Goal: Task Accomplishment & Management: Complete application form

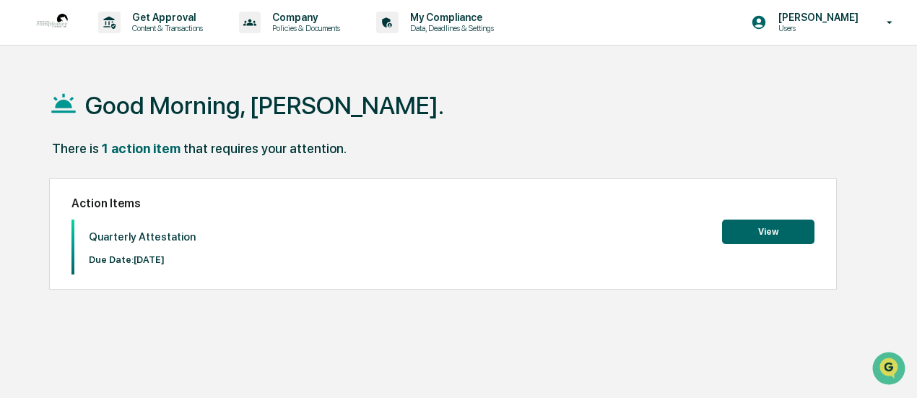
click at [752, 230] on button "View" at bounding box center [768, 231] width 92 height 25
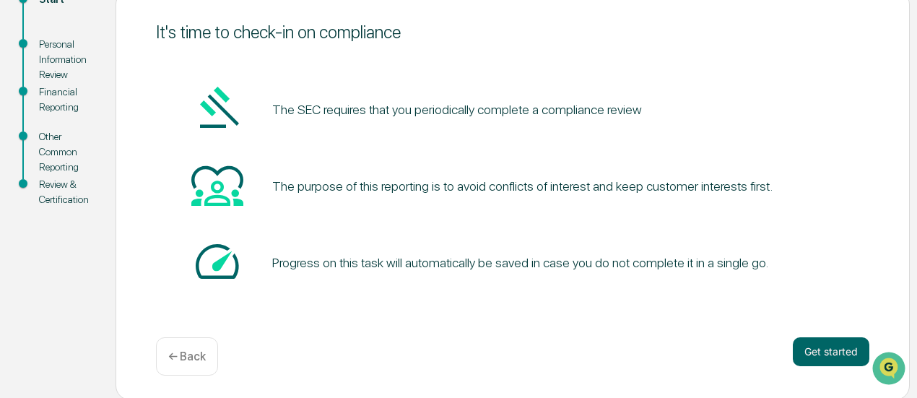
scroll to position [183, 0]
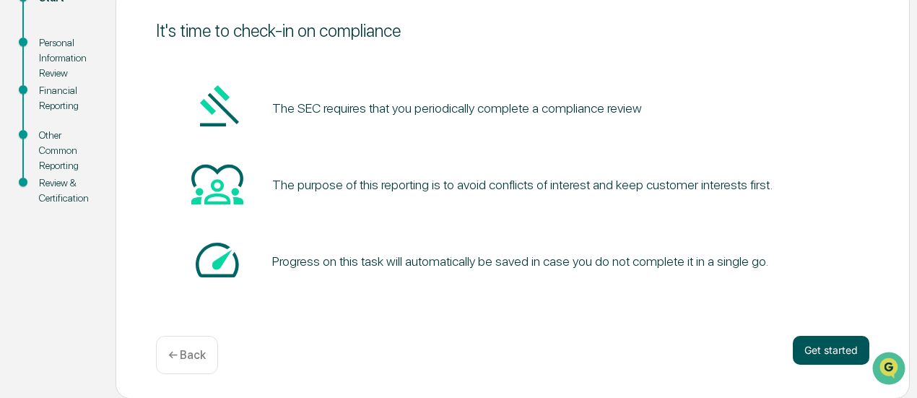
click at [830, 362] on button "Get started" at bounding box center [831, 350] width 77 height 29
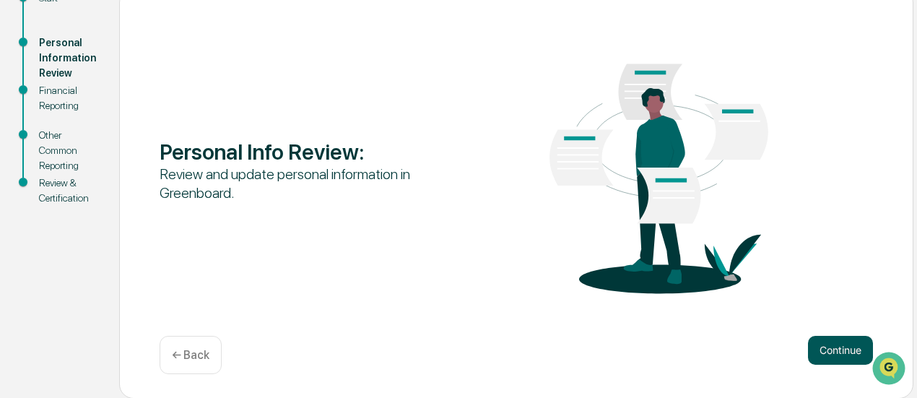
click at [832, 354] on button "Continue" at bounding box center [840, 350] width 65 height 29
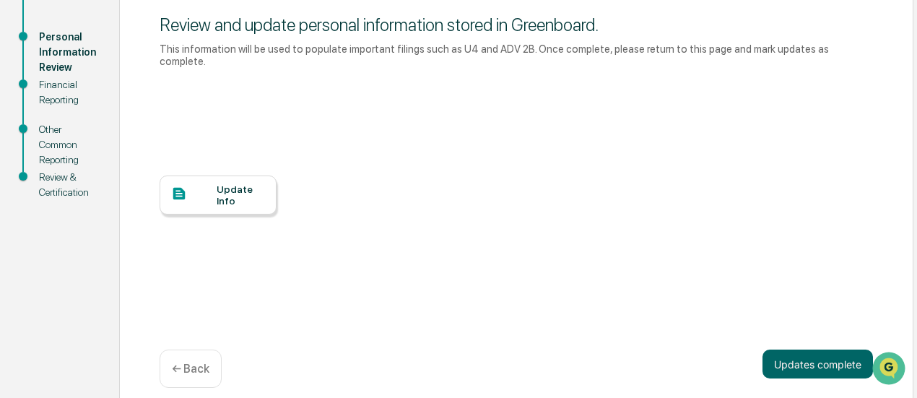
scroll to position [191, 0]
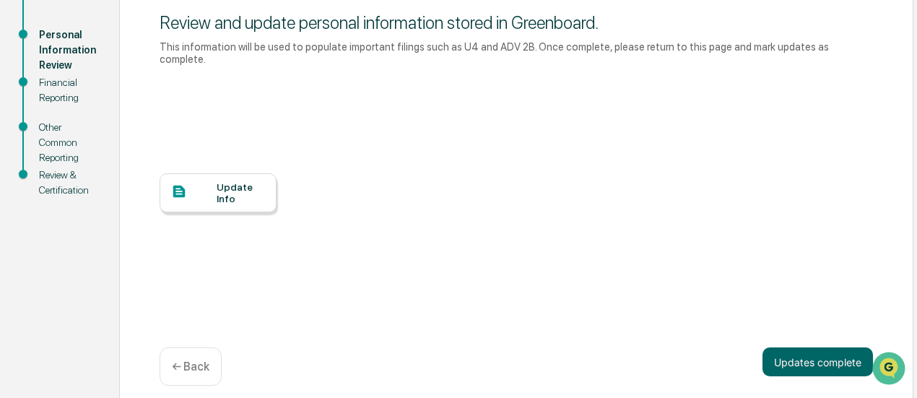
click at [232, 184] on div "Update Info" at bounding box center [241, 192] width 48 height 23
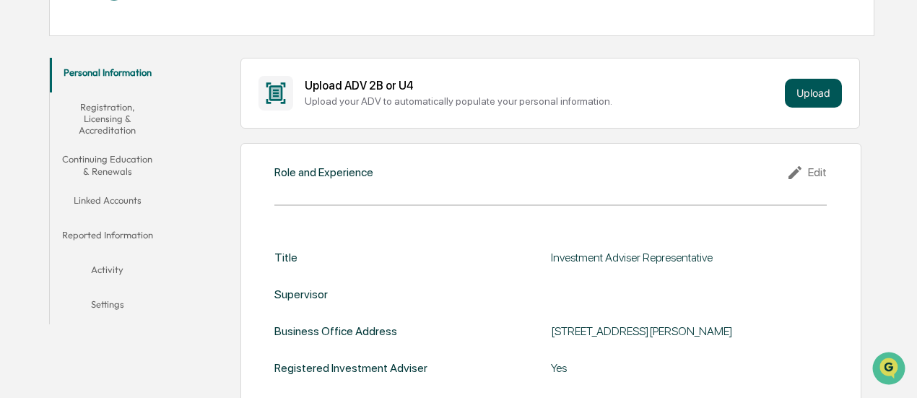
click at [829, 101] on button "Upload" at bounding box center [813, 93] width 57 height 29
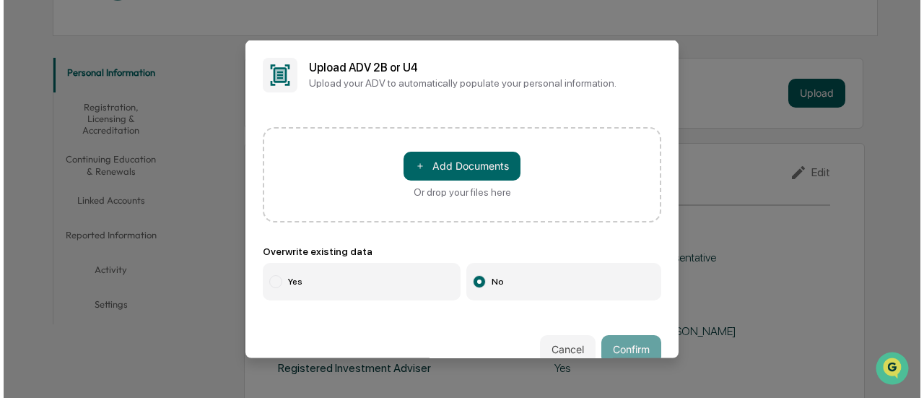
scroll to position [215, 0]
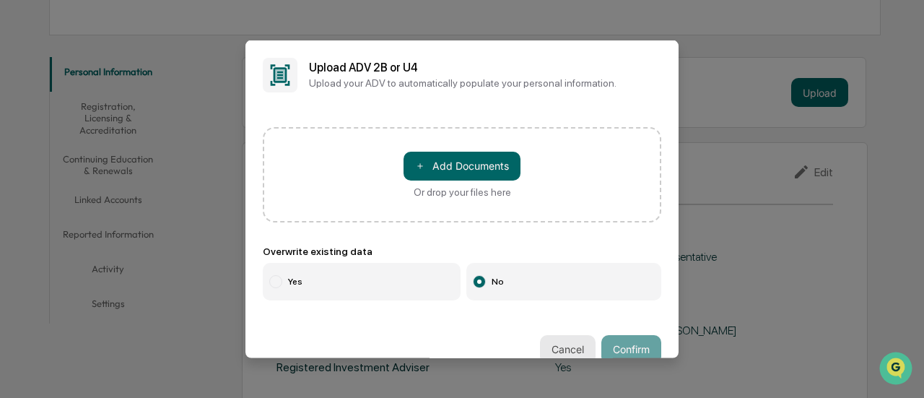
click at [557, 343] on button "Cancel" at bounding box center [568, 348] width 56 height 29
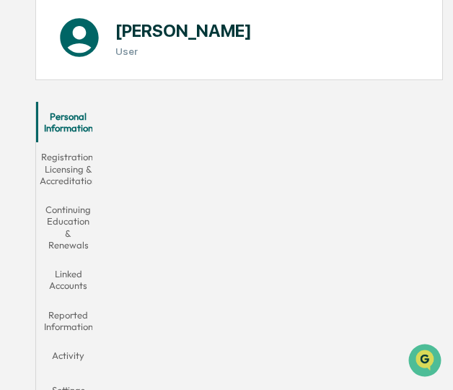
scroll to position [147, 0]
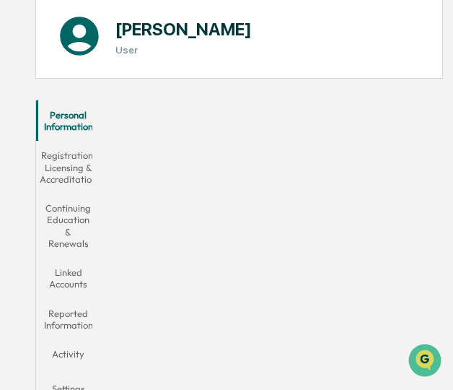
drag, startPoint x: 363, startPoint y: 389, endPoint x: 1, endPoint y: 38, distance: 503.8
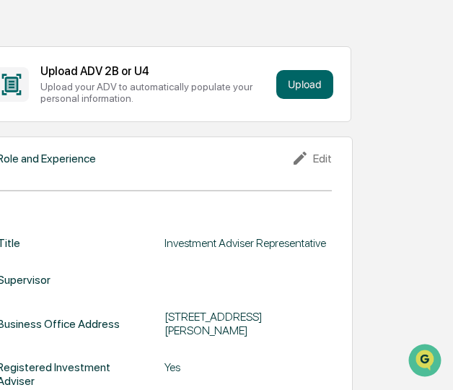
scroll to position [510, 92]
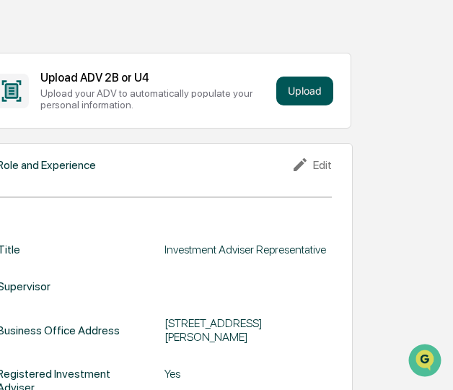
click at [306, 98] on button "Upload" at bounding box center [304, 91] width 57 height 29
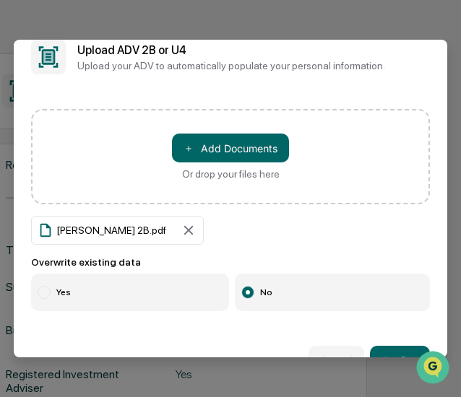
scroll to position [58, 0]
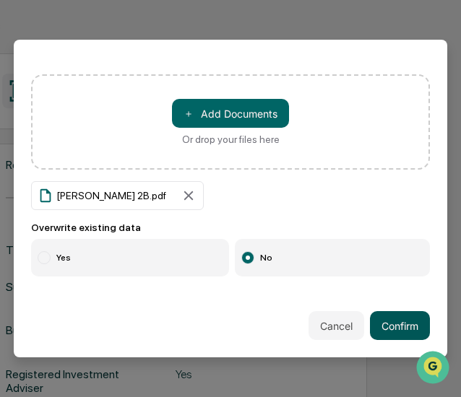
click at [385, 313] on button "Confirm" at bounding box center [400, 325] width 60 height 29
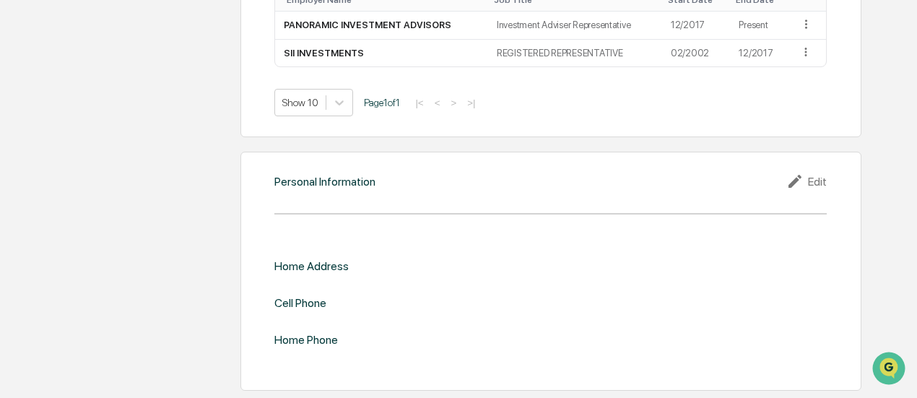
scroll to position [1239, 0]
click at [886, 368] on icon "Open customer support" at bounding box center [888, 386] width 36 height 36
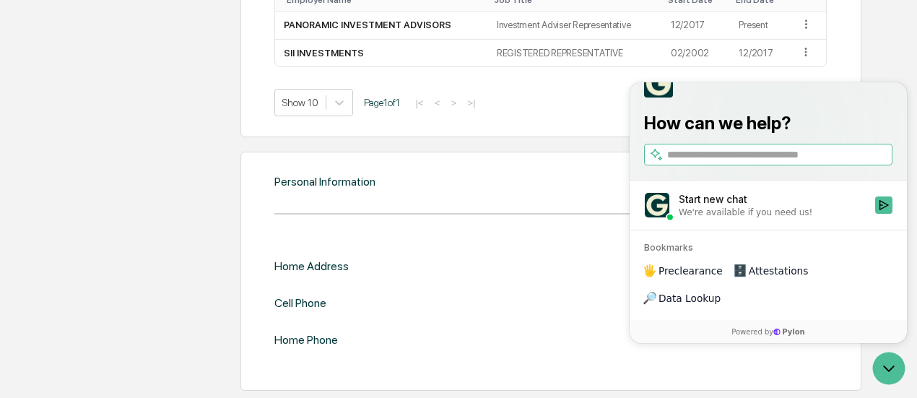
click at [563, 320] on div "Home Address Cell Phone Home Phone" at bounding box center [550, 302] width 552 height 87
click at [559, 318] on div "Home Address Cell Phone Home Phone" at bounding box center [550, 302] width 552 height 87
drag, startPoint x: 737, startPoint y: 121, endPoint x: 694, endPoint y: 137, distance: 45.7
click at [737, 97] on div at bounding box center [768, 82] width 248 height 29
click at [408, 390] on div "Personal Information Edit Home Address Cell Phone Home Phone" at bounding box center [550, 271] width 621 height 239
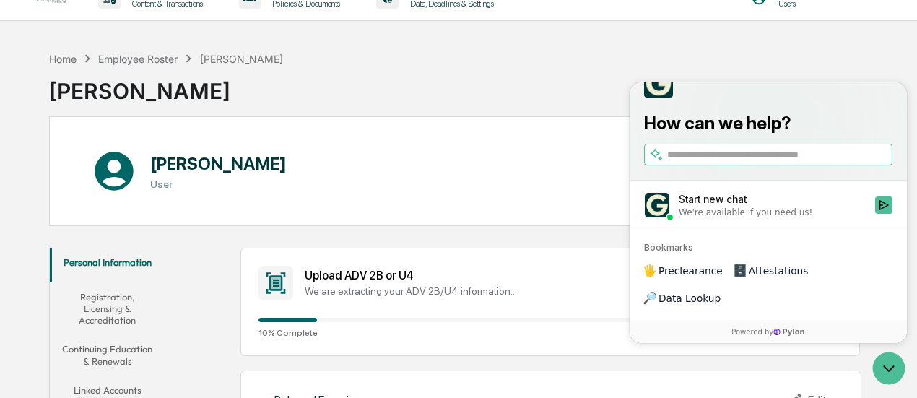
scroll to position [0, 0]
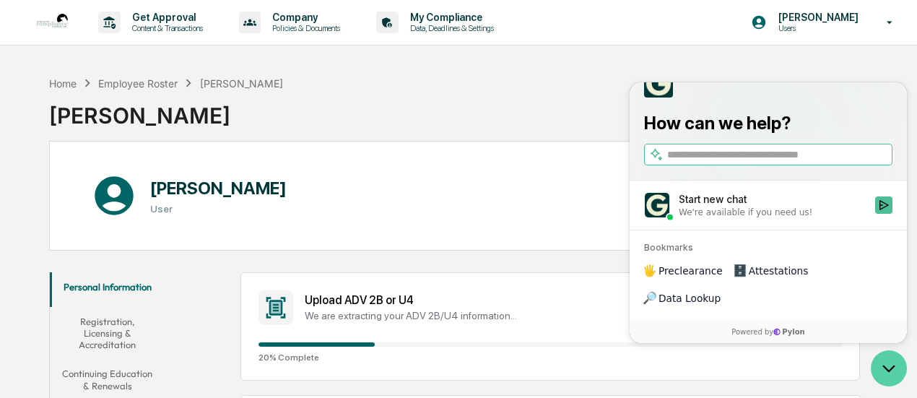
click at [881, 365] on icon "Open customer support" at bounding box center [888, 368] width 36 height 36
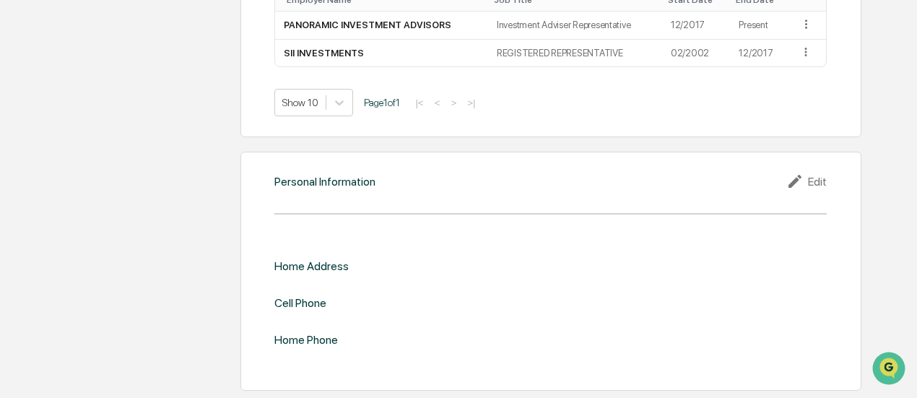
scroll to position [1239, 0]
click at [817, 184] on div "Edit" at bounding box center [806, 181] width 40 height 17
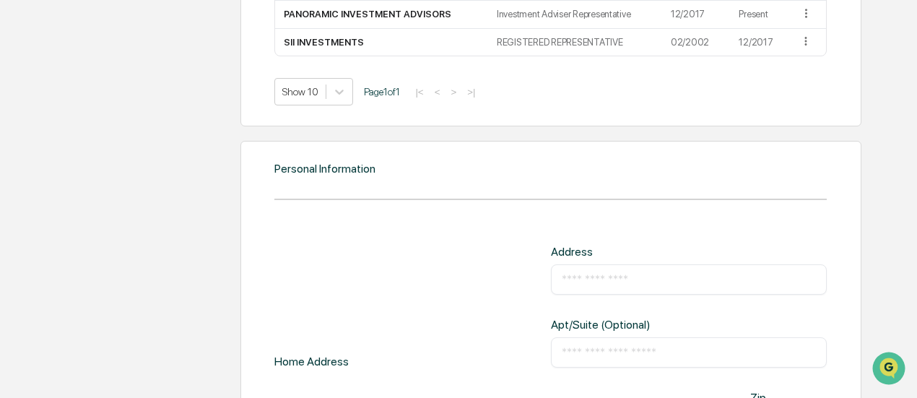
click at [596, 287] on input "text" at bounding box center [689, 279] width 255 height 14
type input "**********"
type input "**"
type input "**********"
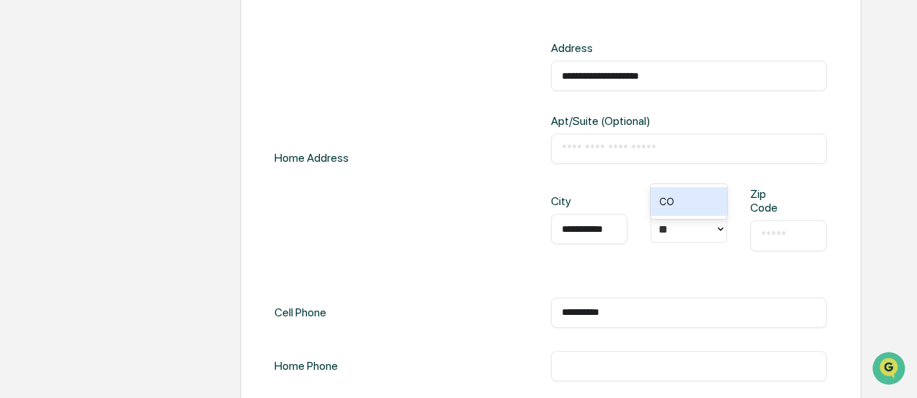
scroll to position [1444, 0]
click at [592, 235] on input "**********" at bounding box center [589, 227] width 55 height 14
type input "**********"
click at [793, 241] on input "text" at bounding box center [788, 234] width 55 height 14
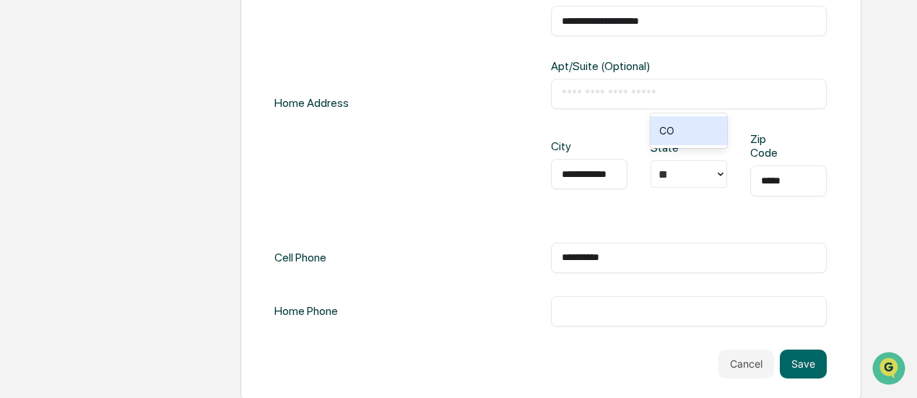
scroll to position [1514, 0]
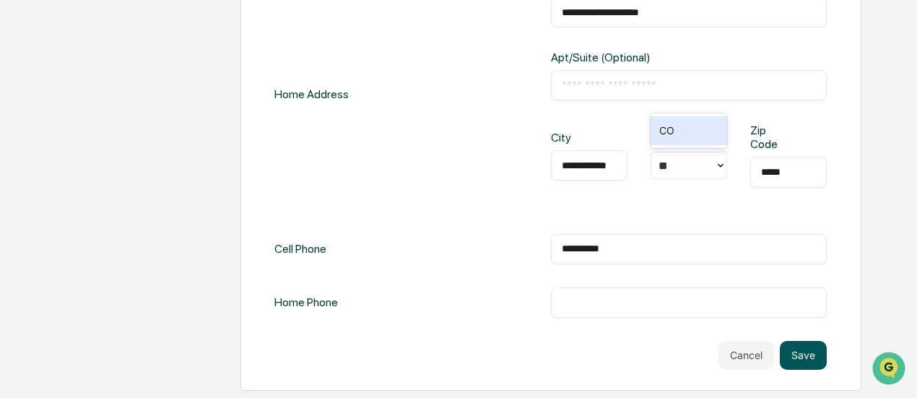
type input "*****"
click at [807, 365] on button "Save" at bounding box center [803, 355] width 47 height 29
click at [806, 359] on button "Save" at bounding box center [803, 355] width 47 height 29
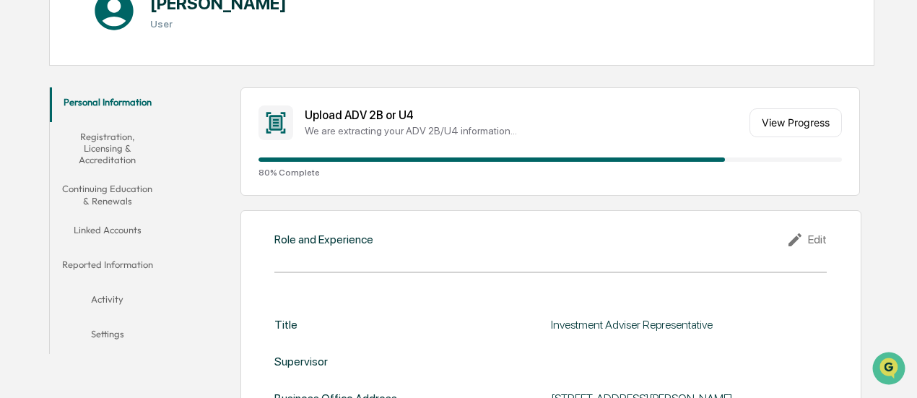
scroll to position [173, 0]
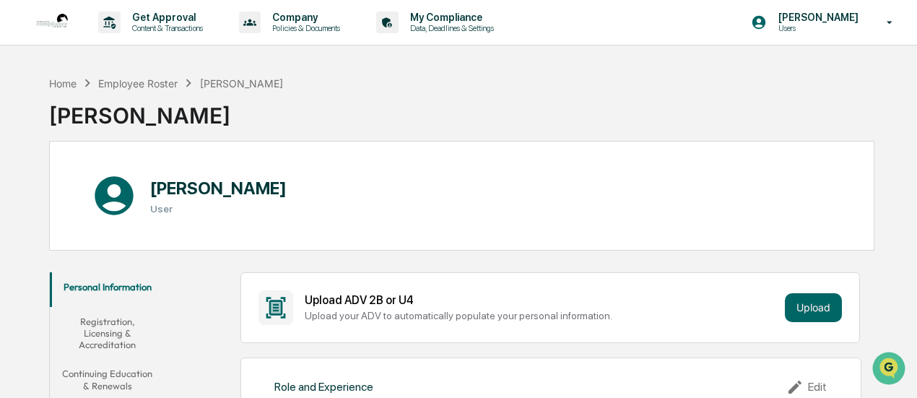
click at [95, 323] on button "Registration, Licensing & Accreditation" at bounding box center [107, 333] width 115 height 53
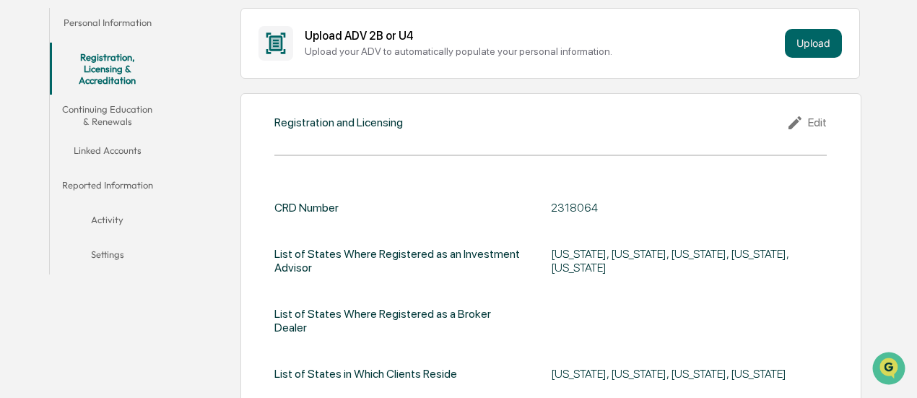
scroll to position [256, 0]
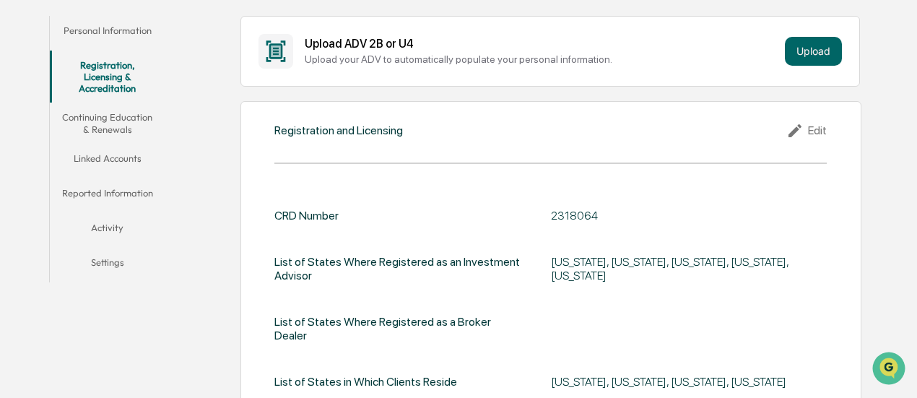
click at [111, 114] on button "Continuing Education & Renewals" at bounding box center [107, 122] width 115 height 41
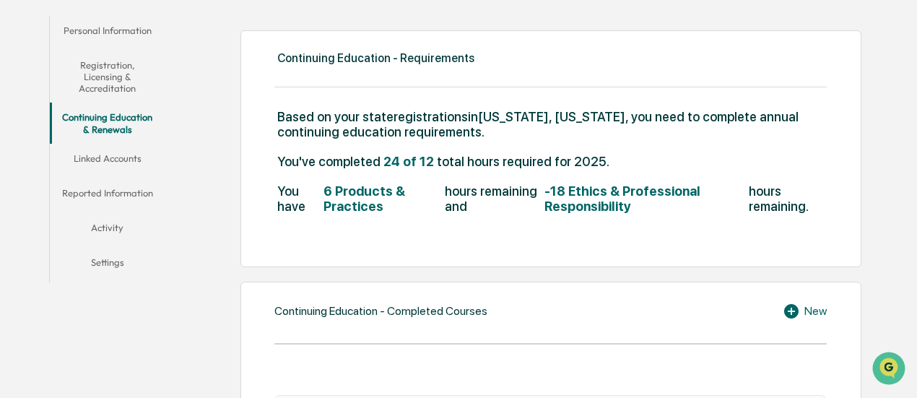
click at [104, 154] on button "Linked Accounts" at bounding box center [107, 161] width 115 height 35
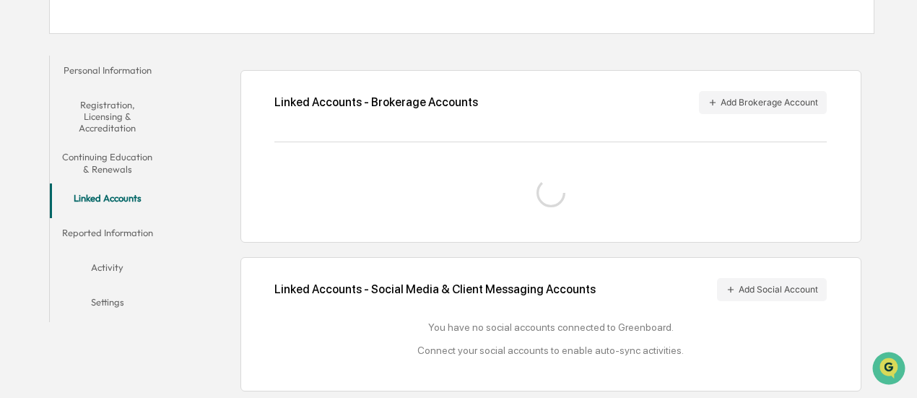
scroll to position [253, 0]
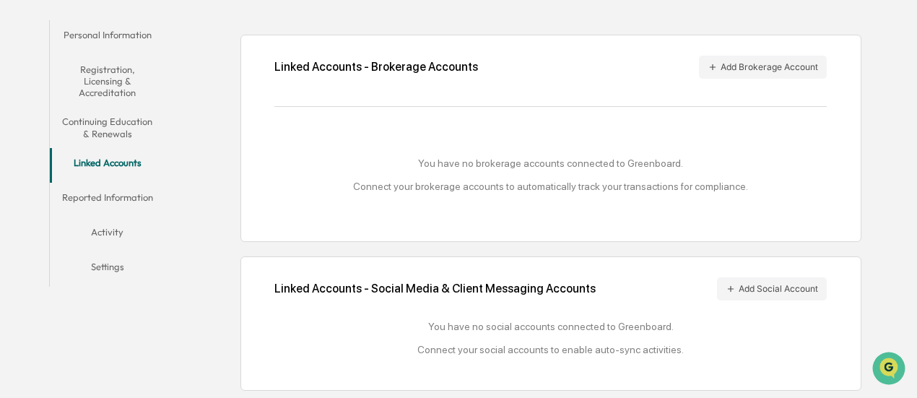
click at [98, 203] on button "Reported Information" at bounding box center [107, 200] width 115 height 35
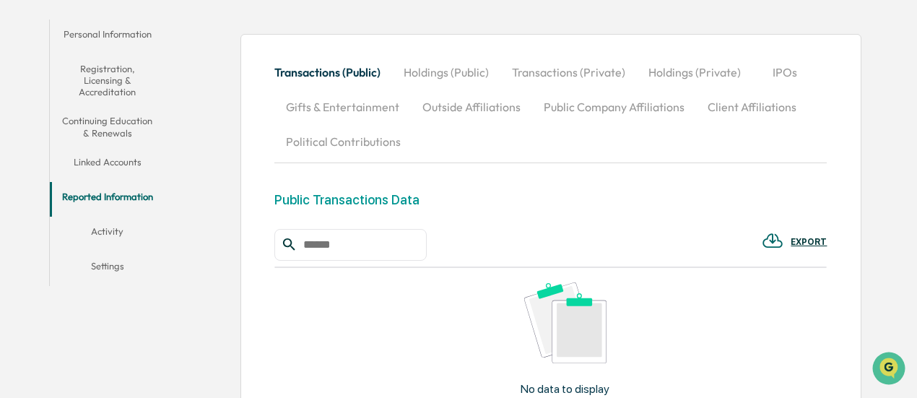
click at [113, 230] on button "Activity" at bounding box center [107, 234] width 115 height 35
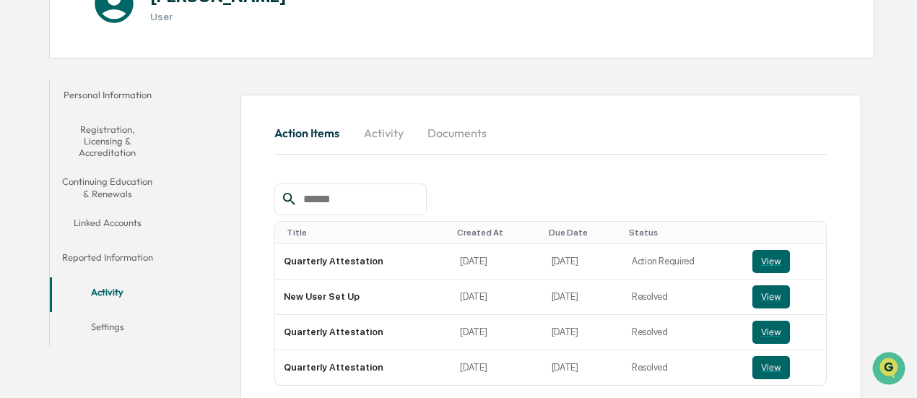
scroll to position [253, 0]
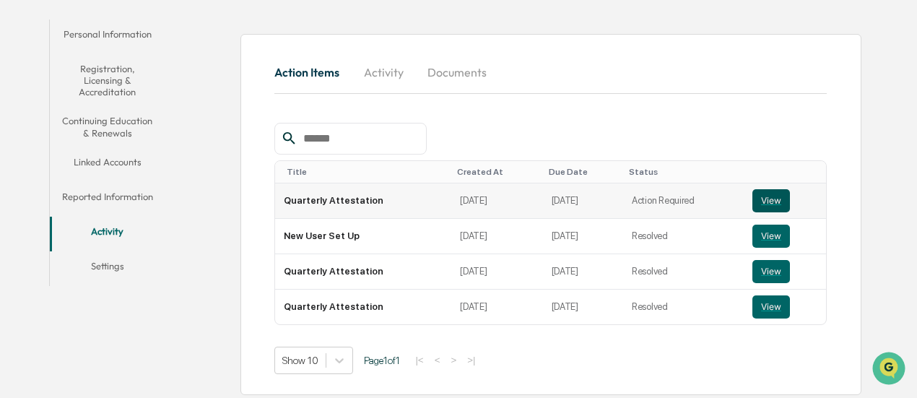
click at [766, 200] on button "View" at bounding box center [771, 200] width 38 height 23
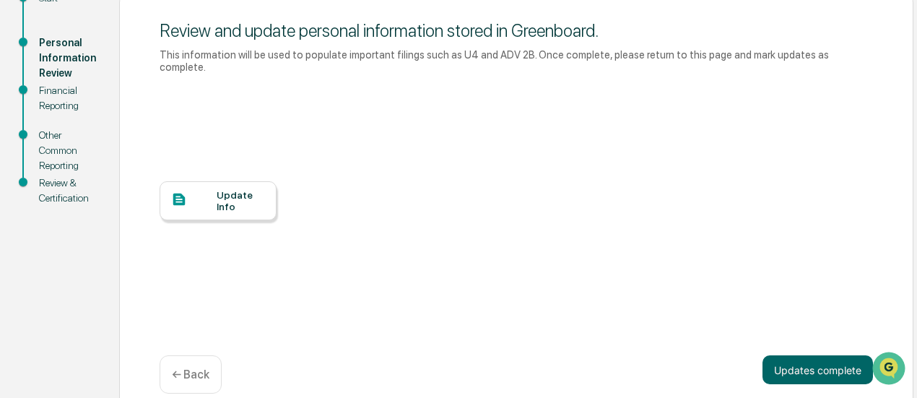
scroll to position [184, 0]
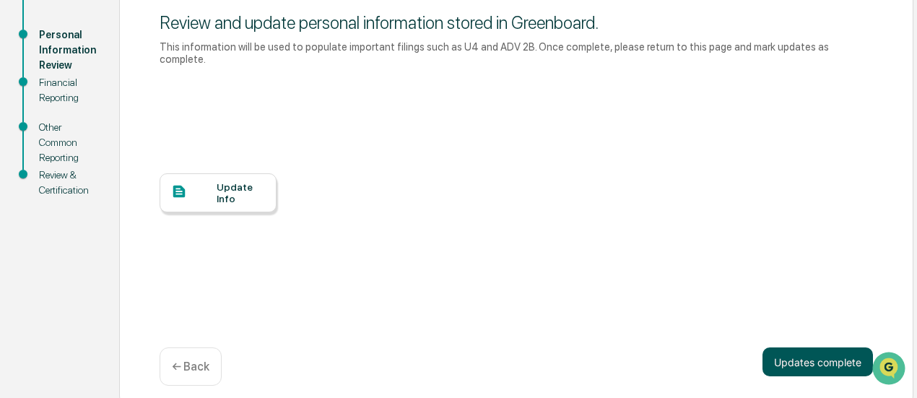
click at [807, 351] on button "Updates complete" at bounding box center [817, 361] width 110 height 29
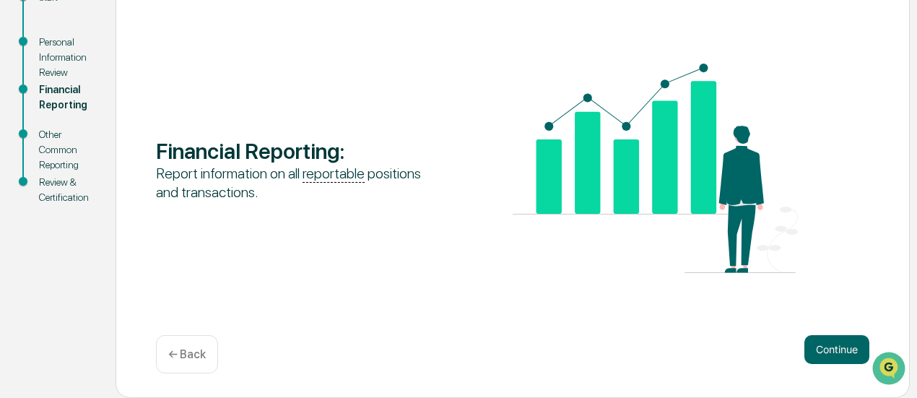
scroll to position [183, 0]
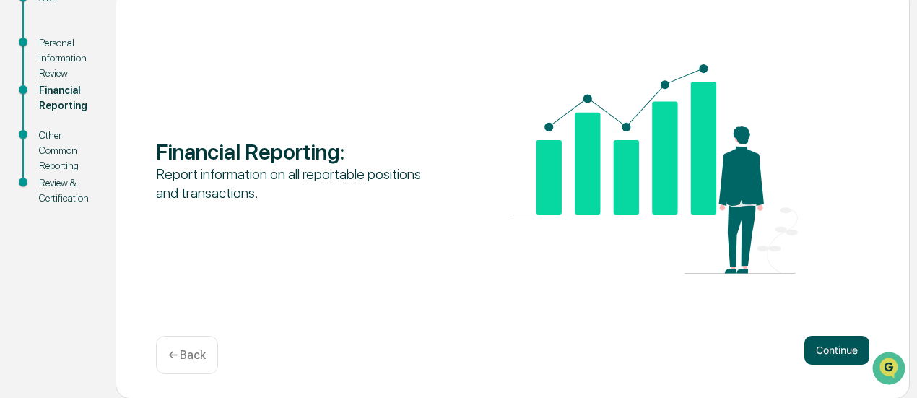
click at [829, 346] on button "Continue" at bounding box center [836, 350] width 65 height 29
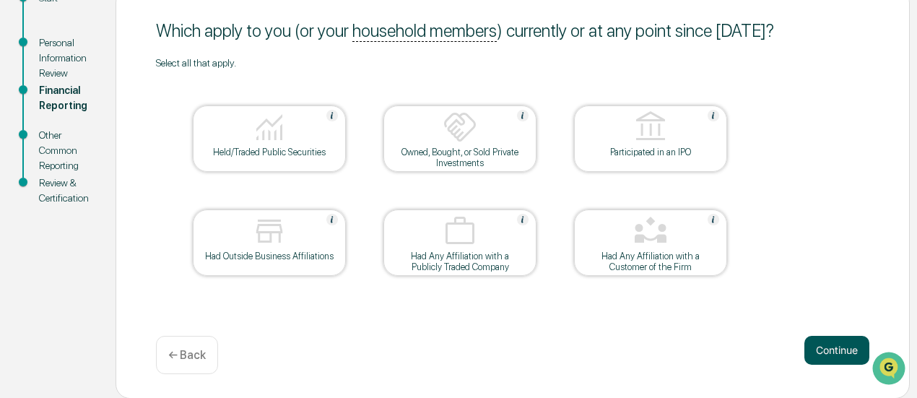
click at [825, 356] on button "Continue" at bounding box center [836, 350] width 65 height 29
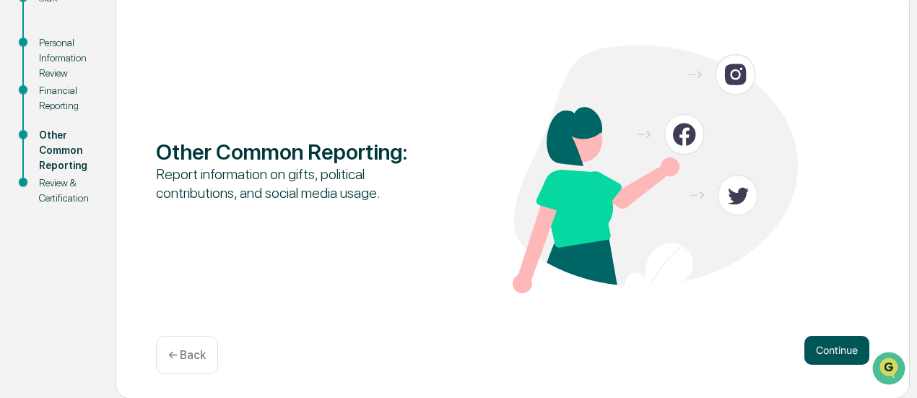
click at [830, 353] on button "Continue" at bounding box center [836, 350] width 65 height 29
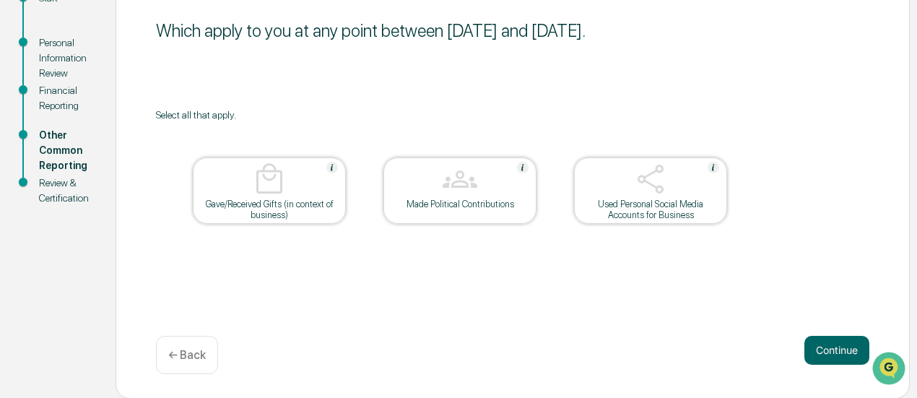
click at [830, 353] on button "Continue" at bounding box center [836, 350] width 65 height 29
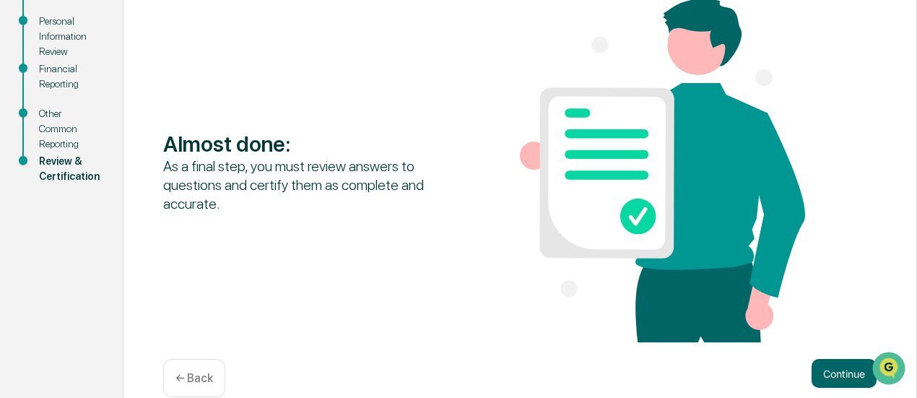
scroll to position [230, 0]
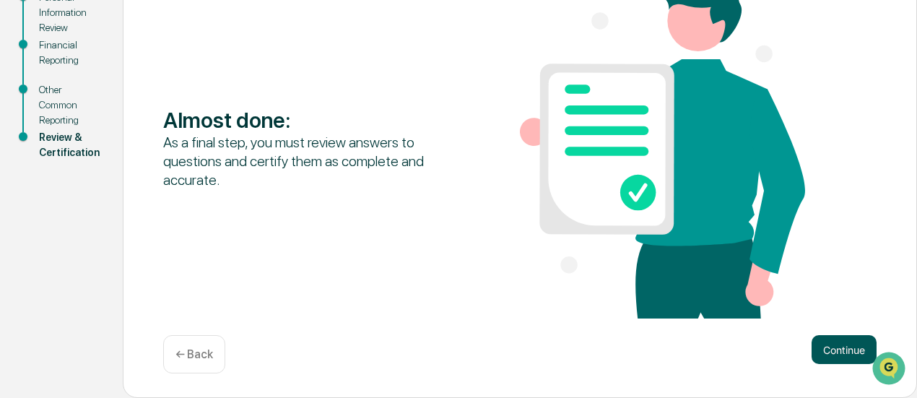
click at [843, 352] on button "Continue" at bounding box center [843, 349] width 65 height 29
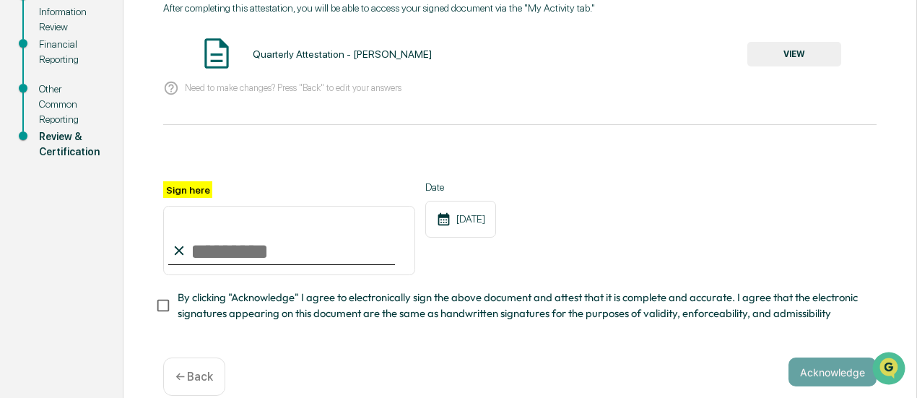
click at [204, 253] on input "Sign here" at bounding box center [289, 240] width 252 height 69
type input "**********"
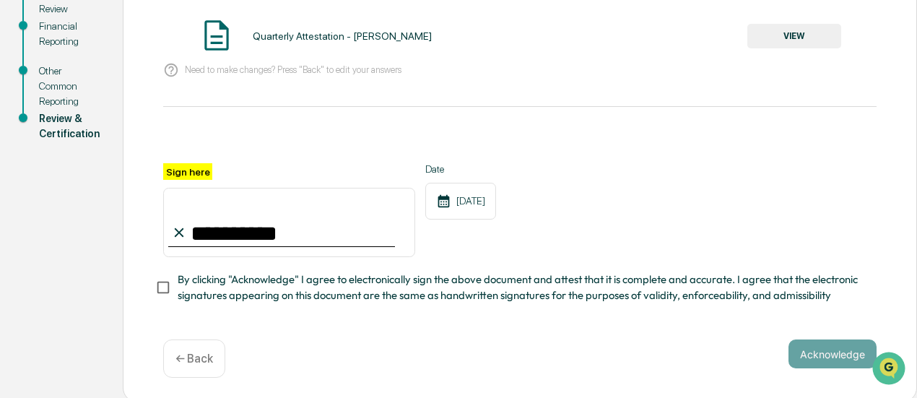
scroll to position [257, 0]
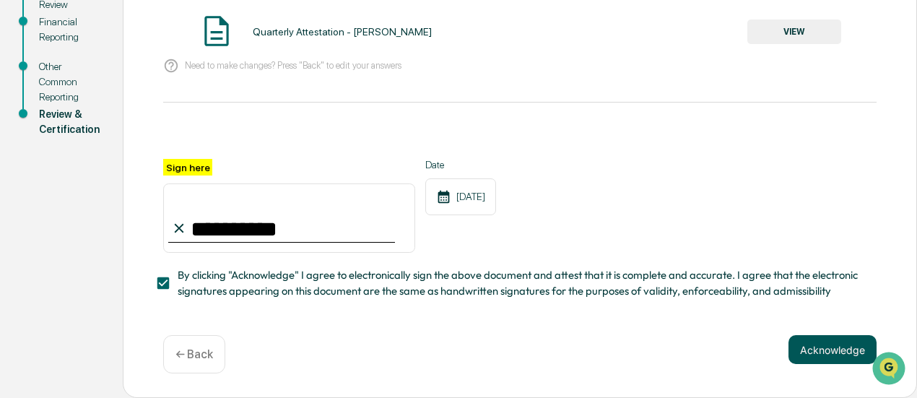
click at [813, 346] on button "Acknowledge" at bounding box center [832, 349] width 88 height 29
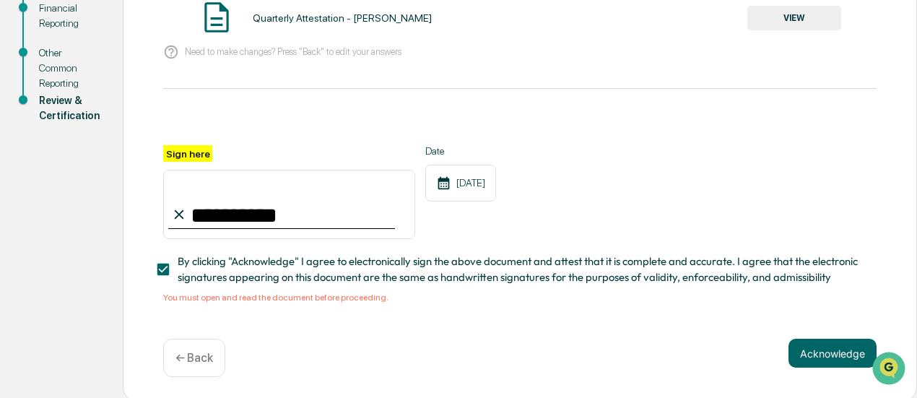
scroll to position [274, 0]
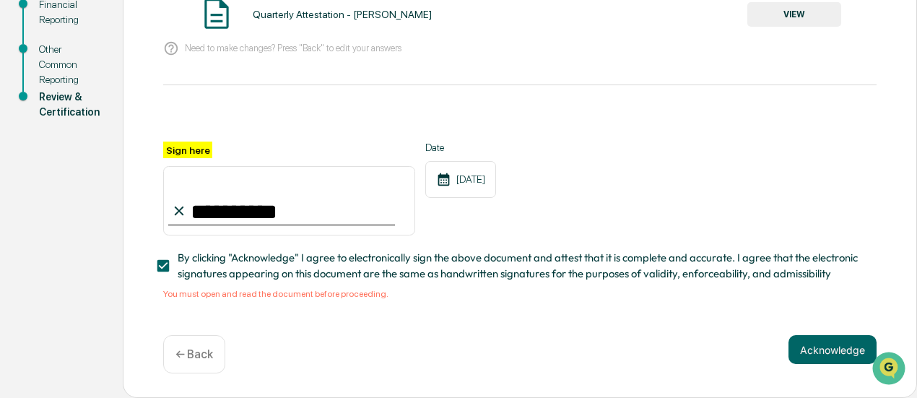
click at [297, 208] on input "**********" at bounding box center [289, 200] width 252 height 69
click at [264, 294] on div "You must open and read the document before proceeding." at bounding box center [519, 294] width 713 height 10
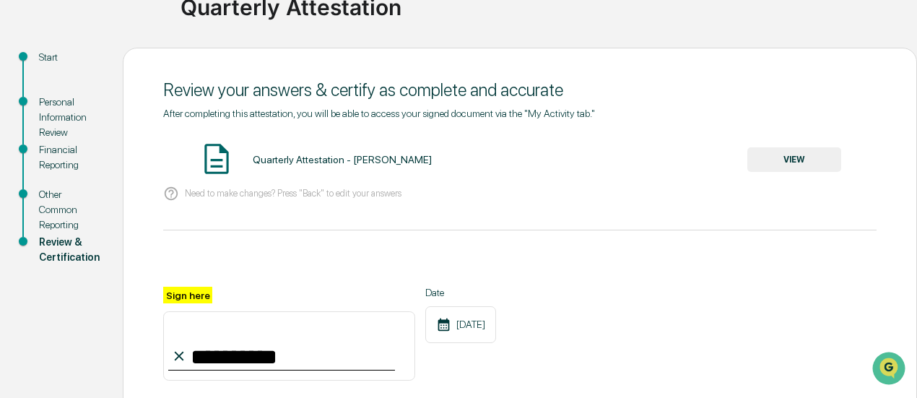
scroll to position [0, 0]
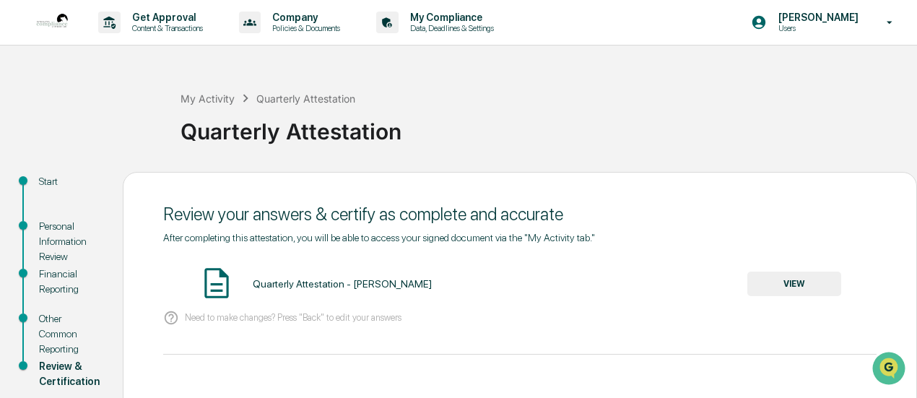
click at [344, 289] on div "Quarterly Attestation - Michael Davis" at bounding box center [342, 284] width 179 height 12
click at [214, 280] on img at bounding box center [216, 283] width 36 height 36
click at [796, 285] on button "VIEW" at bounding box center [794, 283] width 94 height 25
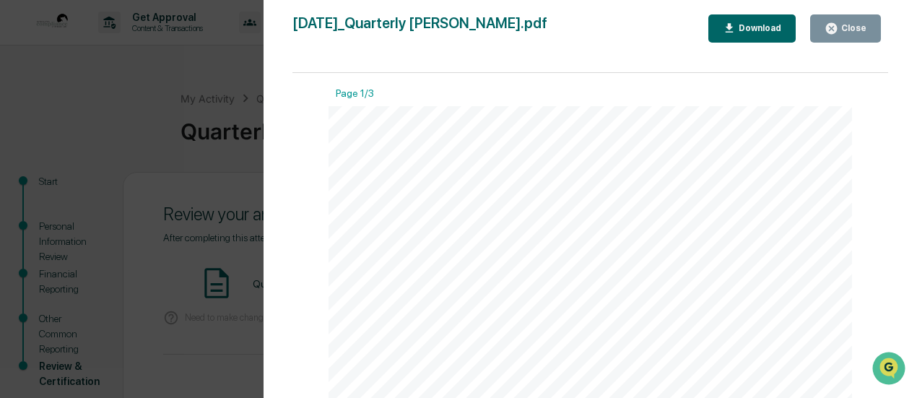
click at [856, 33] on div "Close" at bounding box center [845, 29] width 42 height 14
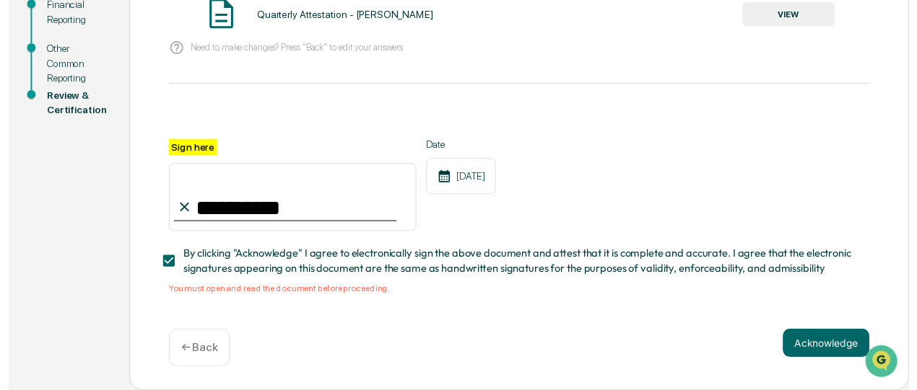
scroll to position [274, 0]
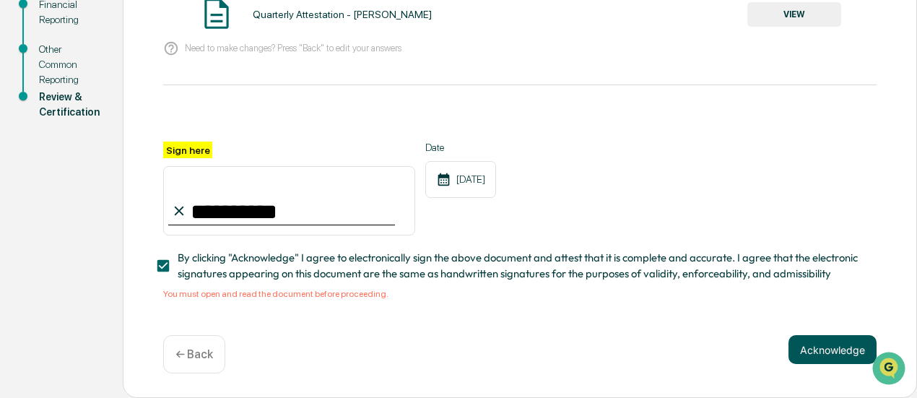
click at [820, 348] on button "Acknowledge" at bounding box center [832, 349] width 88 height 29
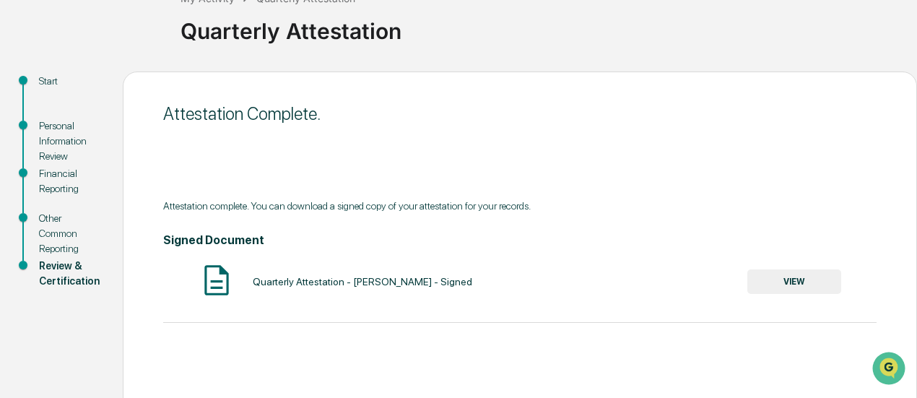
scroll to position [183, 0]
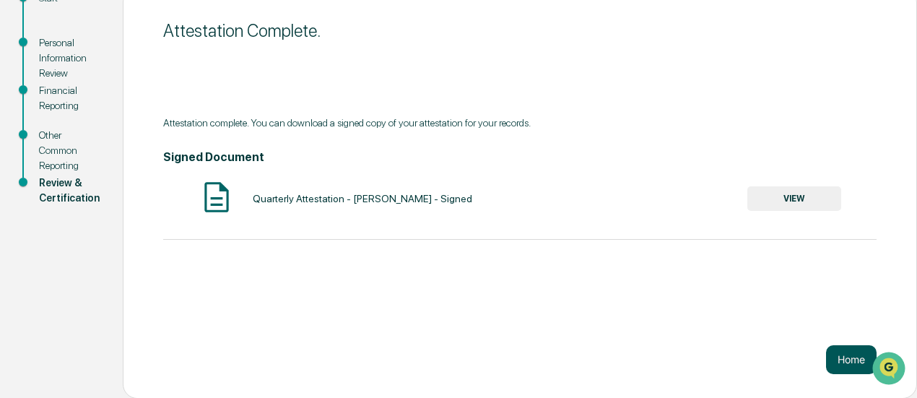
click at [841, 359] on button "Home" at bounding box center [851, 359] width 51 height 29
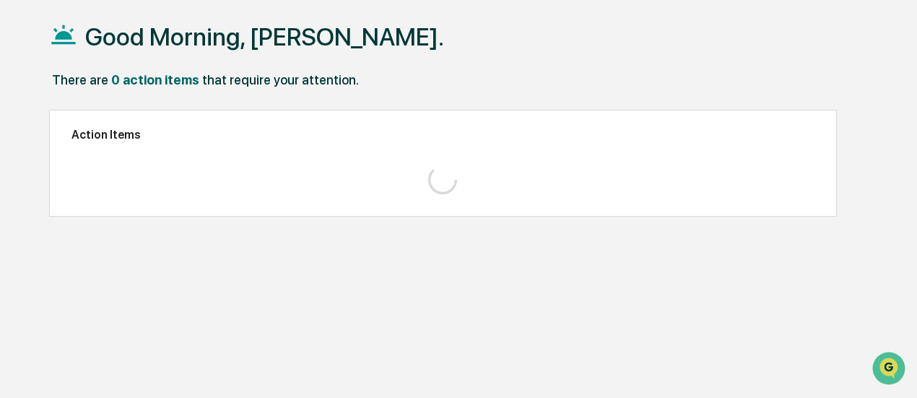
scroll to position [68, 0]
